Goal: Information Seeking & Learning: Understand process/instructions

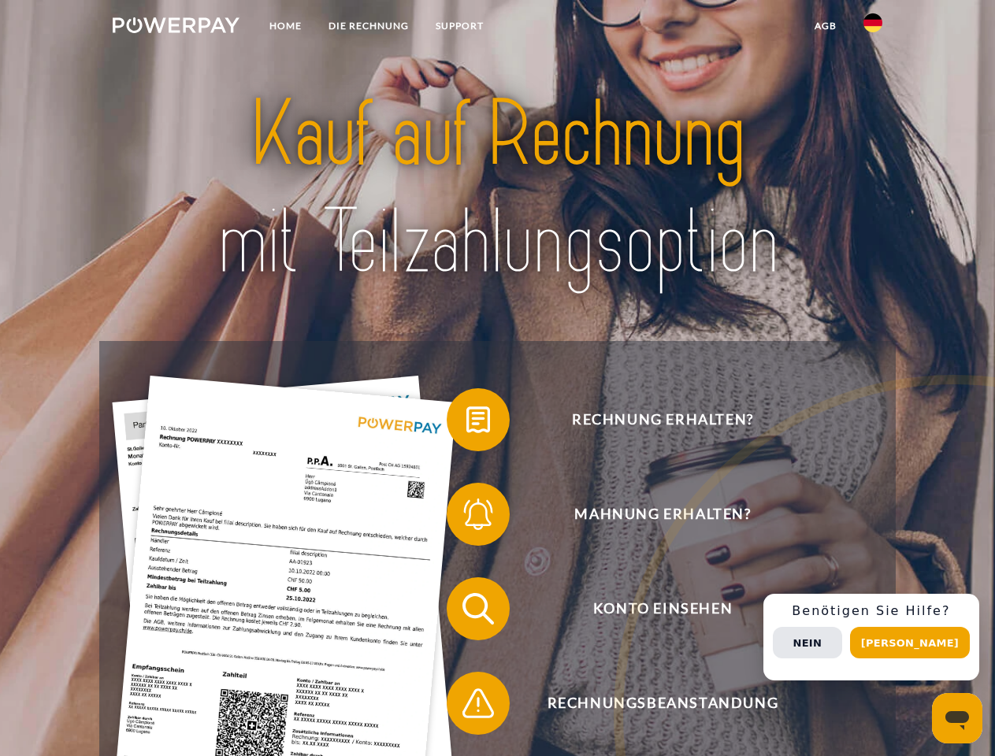
click at [176, 28] on img at bounding box center [176, 25] width 127 height 16
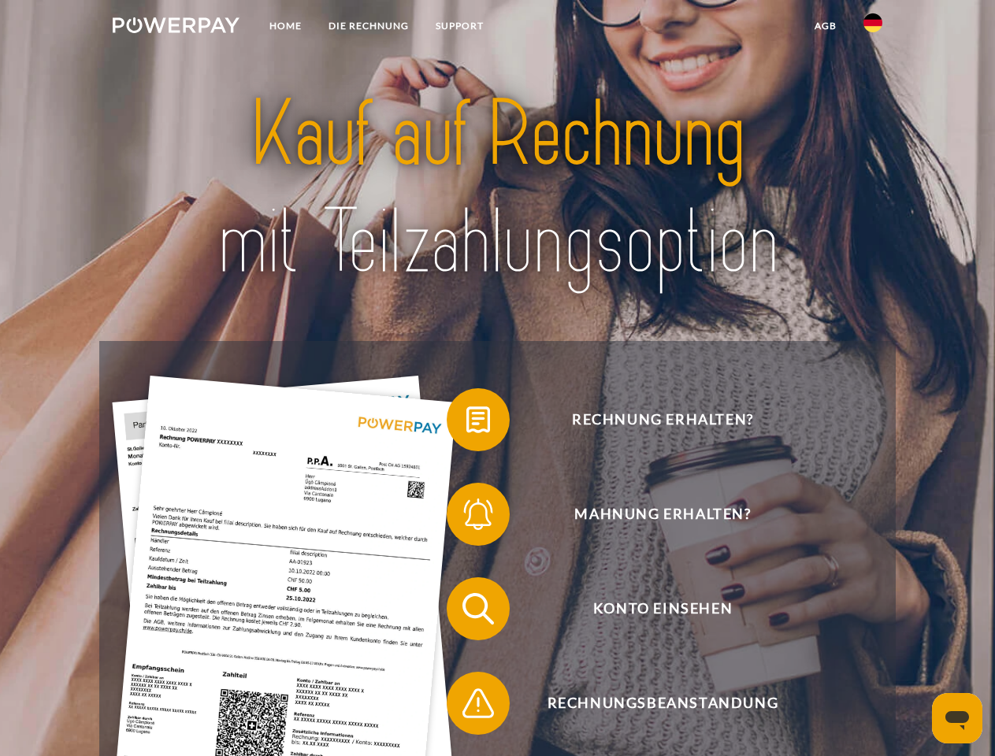
click at [872, 28] on img at bounding box center [872, 22] width 19 height 19
click at [824, 26] on link "agb" at bounding box center [825, 26] width 49 height 28
click at [466, 423] on span at bounding box center [454, 419] width 79 height 79
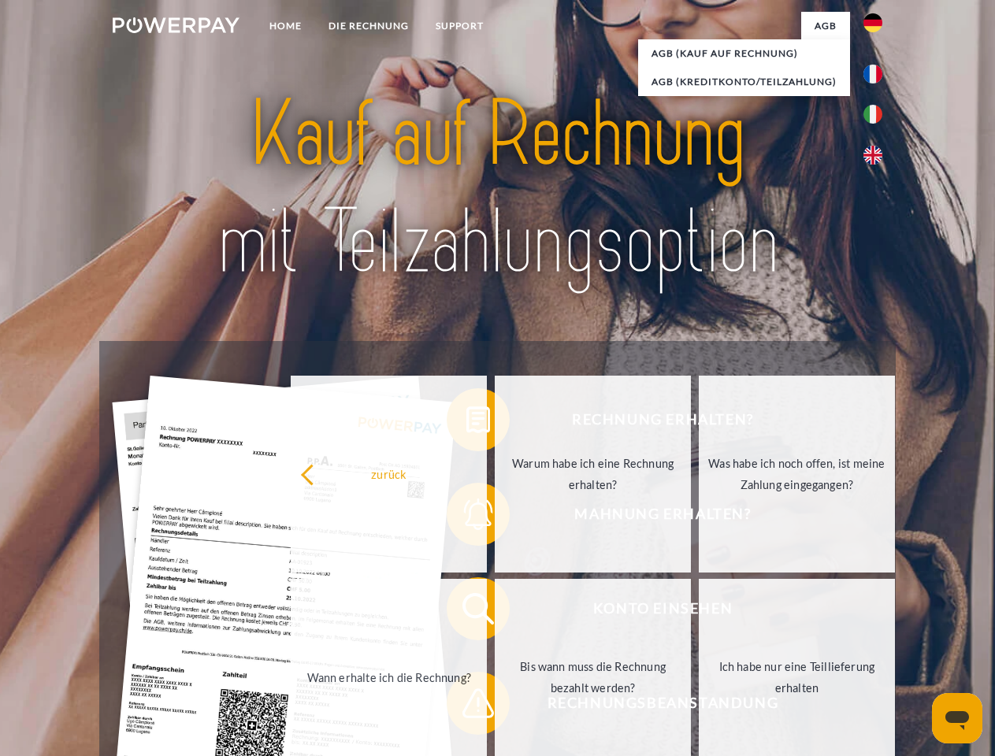
click at [466, 612] on link "Wann erhalte ich die Rechnung?" at bounding box center [389, 677] width 196 height 197
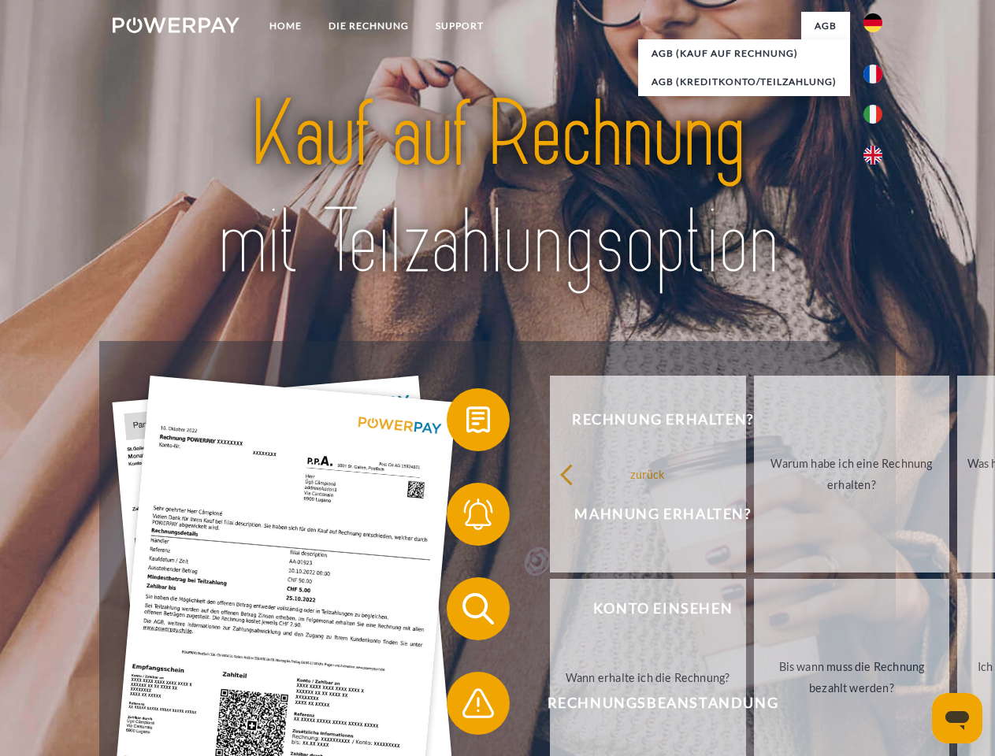
click at [466, 706] on span at bounding box center [454, 703] width 79 height 79
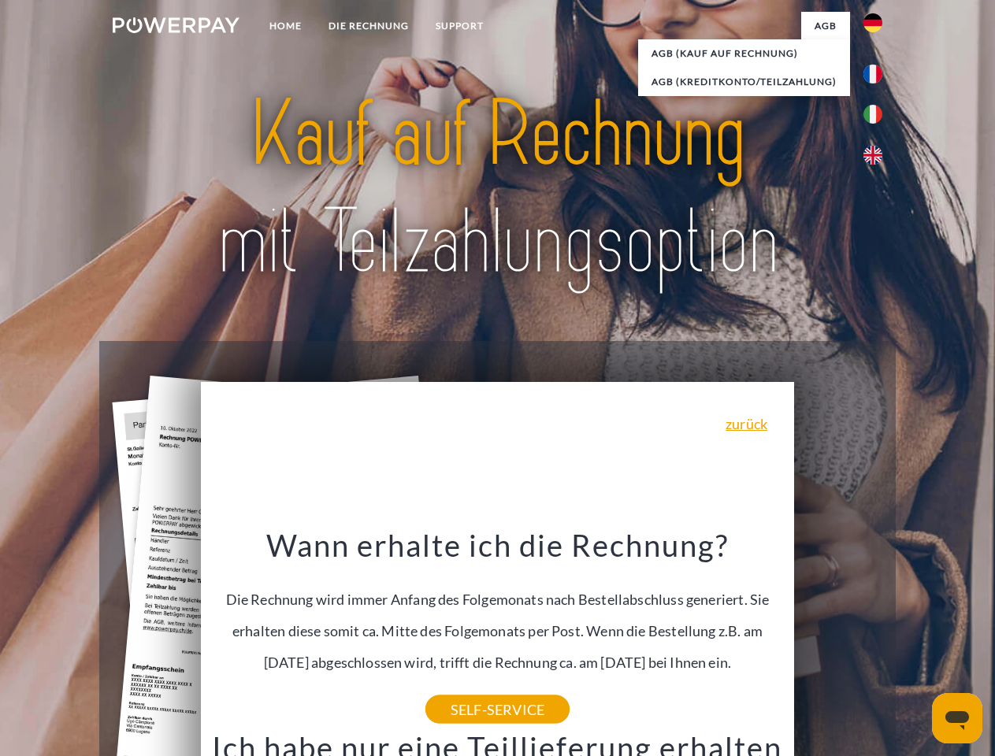
click at [838, 640] on span "Konto einsehen" at bounding box center [662, 608] width 386 height 63
click at [915, 643] on header "Home DIE RECHNUNG SUPPORT" at bounding box center [497, 543] width 995 height 1087
